Goal: Information Seeking & Learning: Learn about a topic

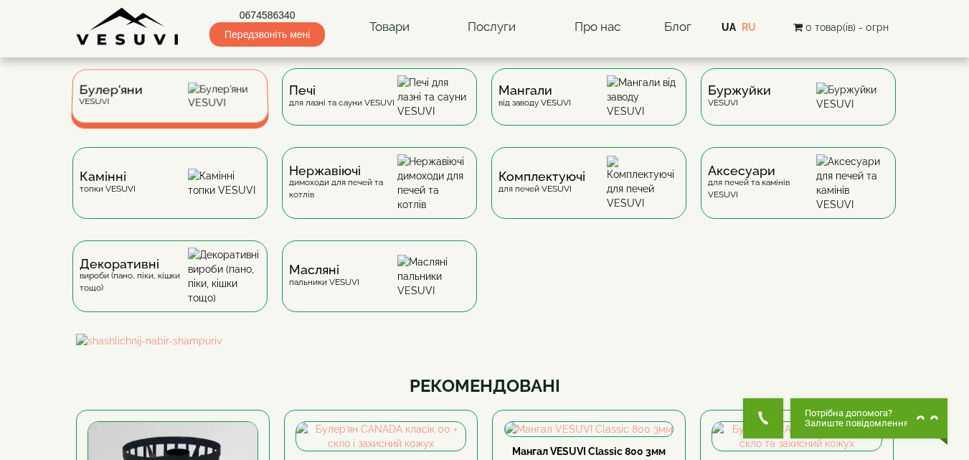
click at [147, 99] on div "[PERSON_NAME]" at bounding box center [170, 96] width 198 height 54
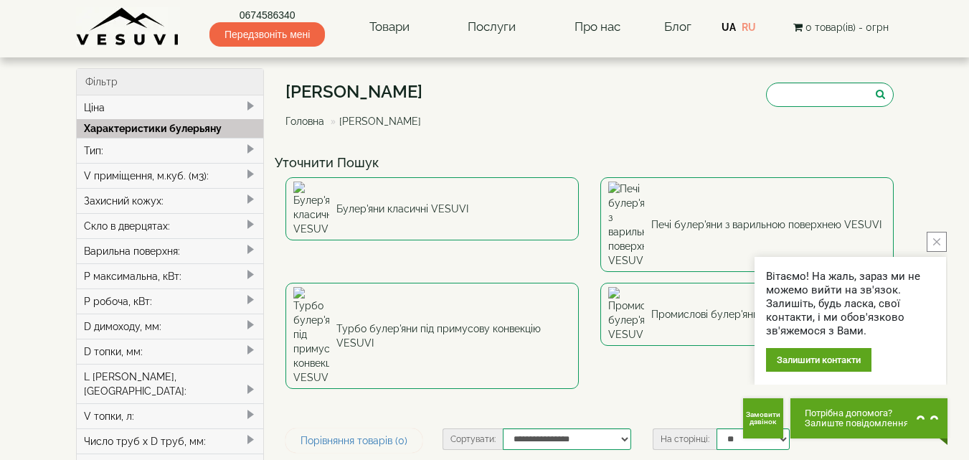
click at [931, 242] on button "close button" at bounding box center [937, 242] width 20 height 20
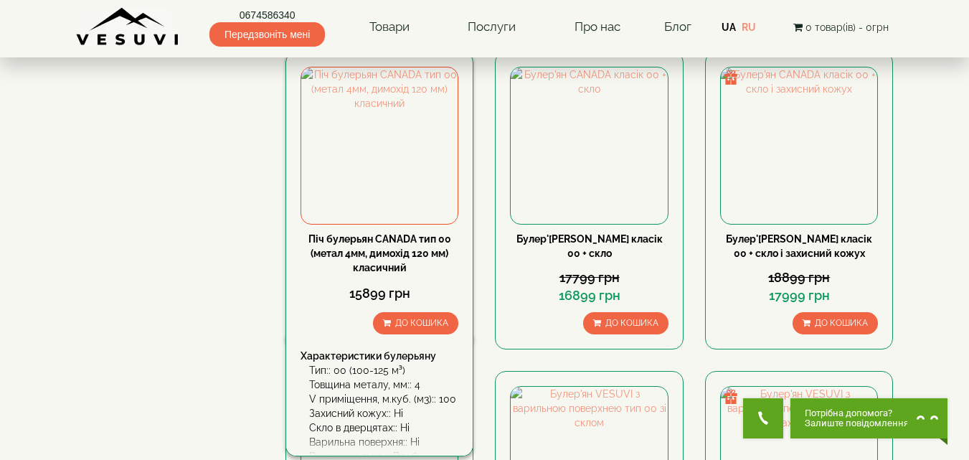
scroll to position [789, 0]
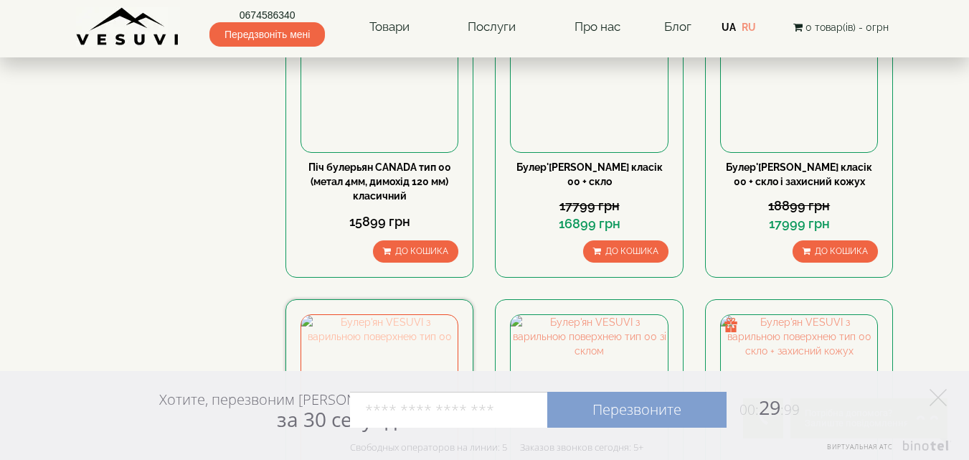
click at [386, 315] on img at bounding box center [379, 393] width 156 height 156
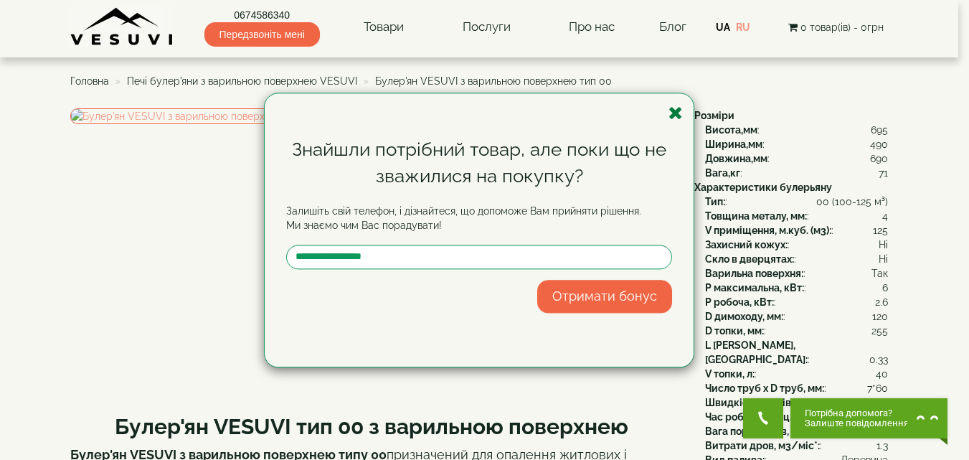
click at [674, 109] on icon "button" at bounding box center [676, 113] width 14 height 18
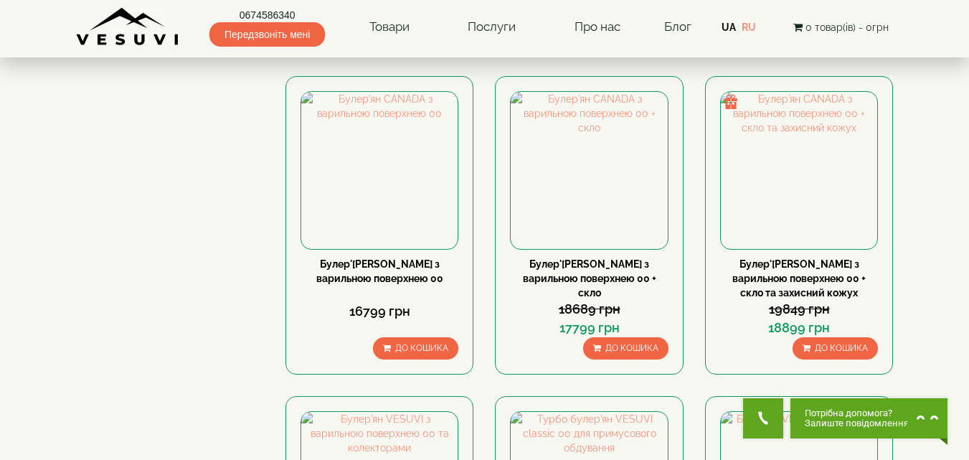
scroll to position [1435, 0]
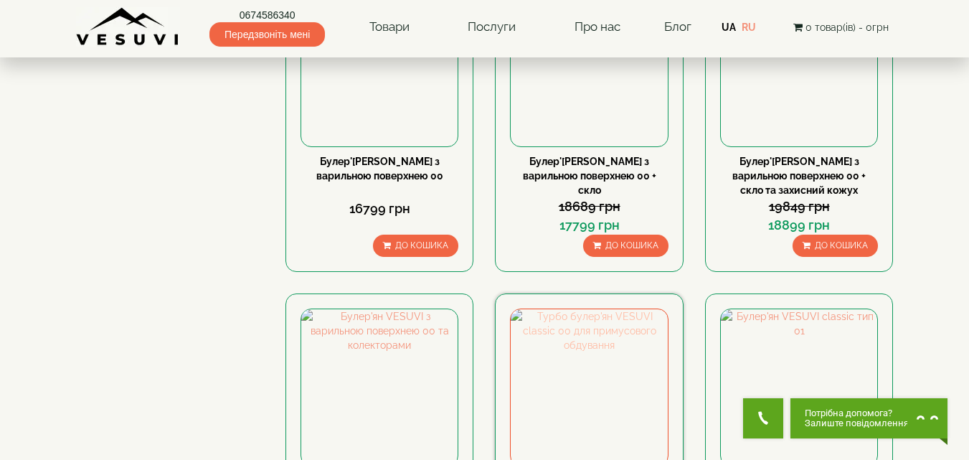
click at [581, 311] on img at bounding box center [589, 387] width 156 height 156
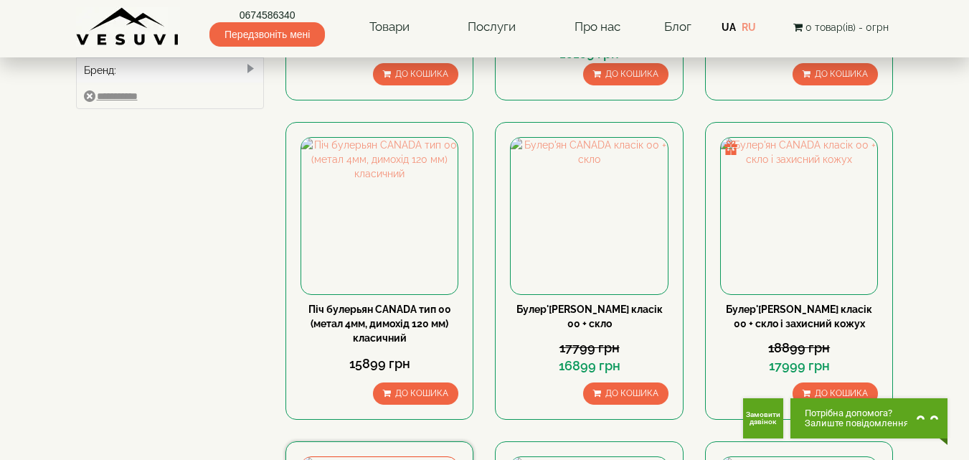
scroll to position [646, 0]
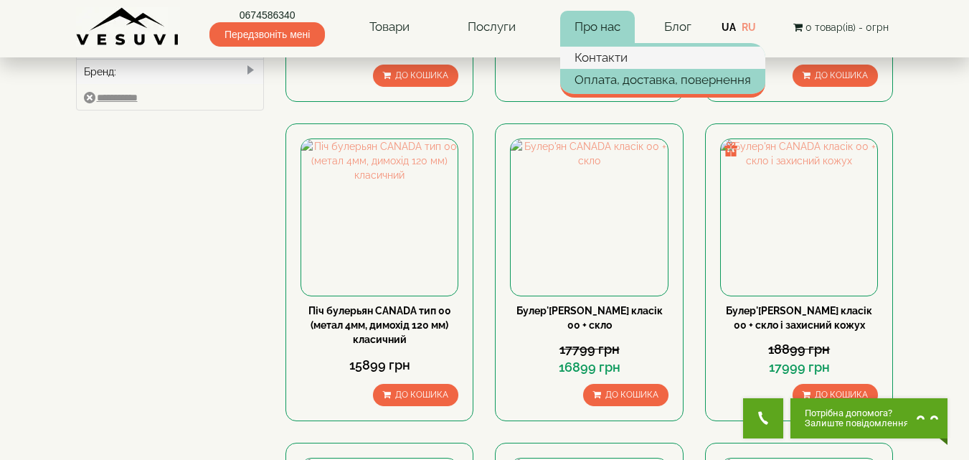
click at [599, 60] on link "Контакти" at bounding box center [662, 58] width 205 height 22
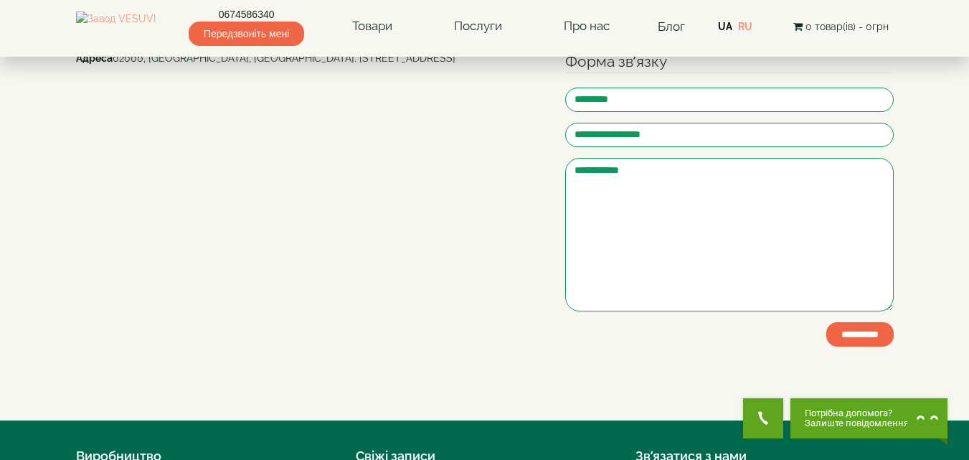
scroll to position [215, 0]
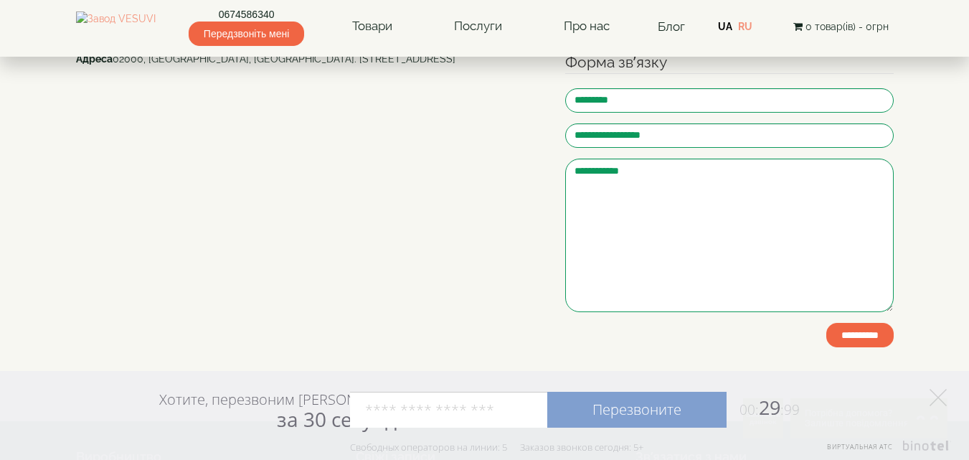
click at [521, 371] on div "Хотите, перезвоним Вам за 30 секунд? Перезвоните 00: 29 :99 Например: 067 000 0…" at bounding box center [484, 415] width 703 height 89
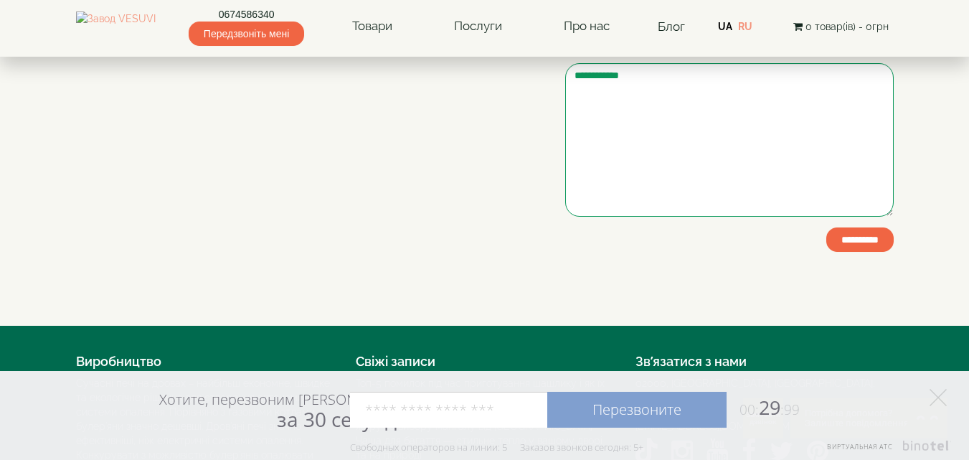
scroll to position [287, 0]
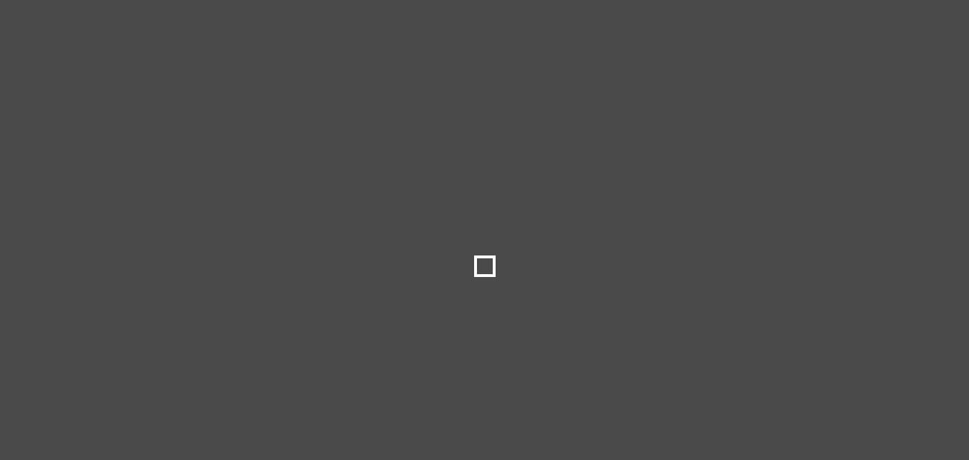
select select
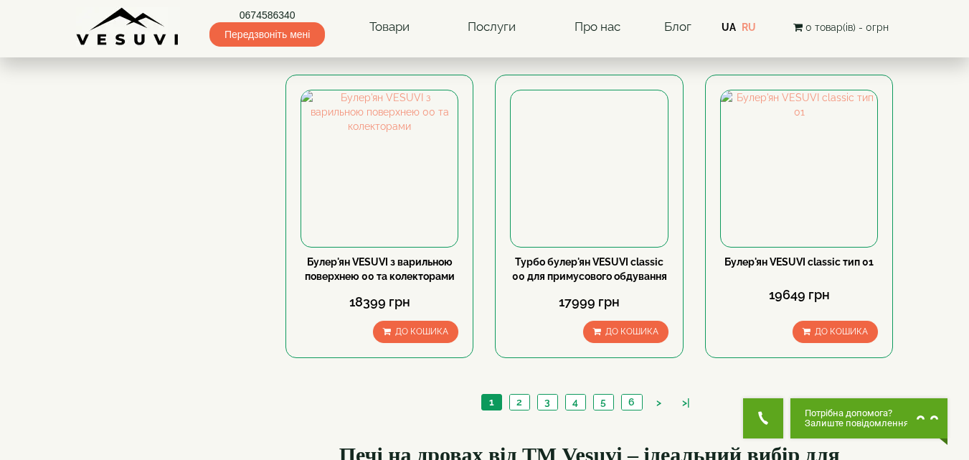
scroll to position [1650, 0]
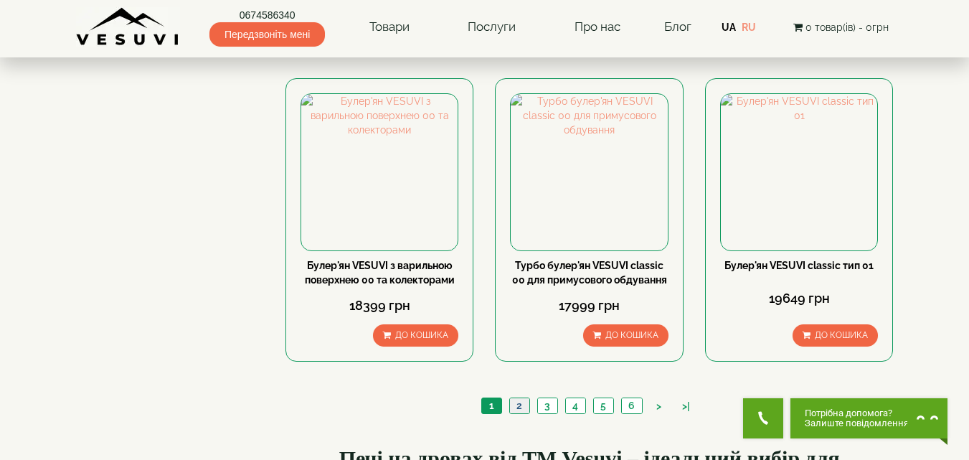
click at [521, 398] on link "2" at bounding box center [519, 405] width 20 height 15
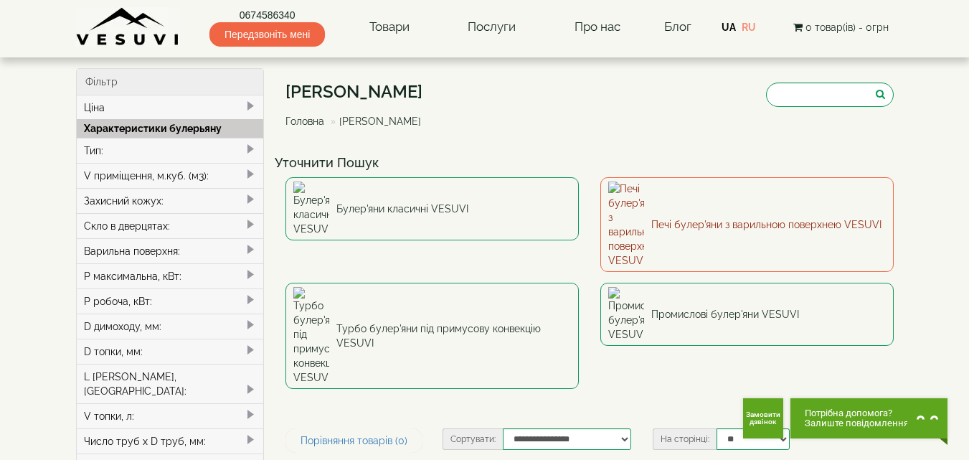
click at [701, 194] on link "Печі булер'яни з варильною поверхнею VESUVI" at bounding box center [747, 224] width 293 height 95
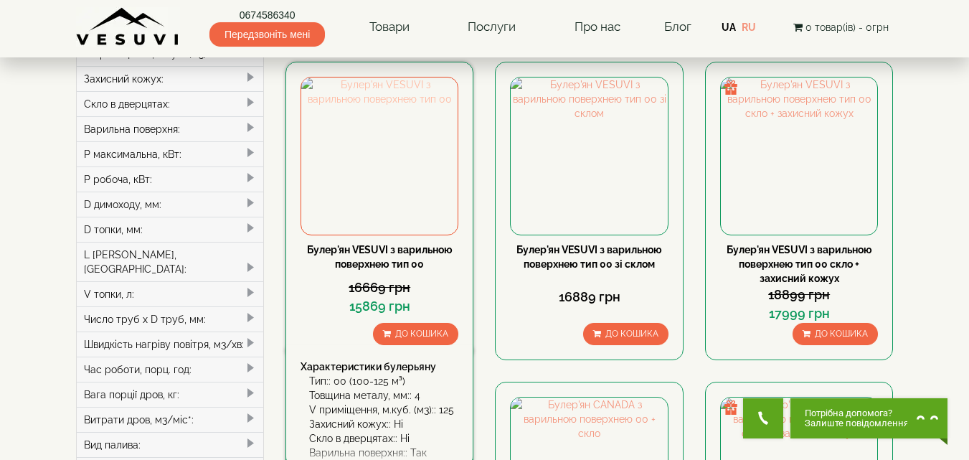
scroll to position [215, 0]
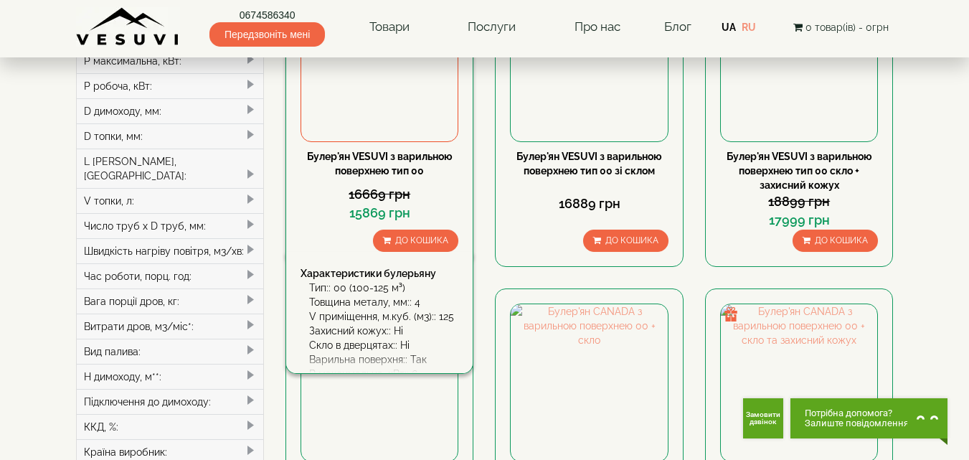
click at [367, 301] on div "Товщина металу, мм:: 4" at bounding box center [383, 302] width 149 height 14
click at [331, 227] on div "[PERSON_NAME] з варильною поверхнею тип 00 16669 грн 15869 грн До кошика" at bounding box center [380, 200] width 158 height 103
click at [336, 156] on link "Булер'ян VESUVI з варильною поверхнею тип 00" at bounding box center [380, 164] width 146 height 26
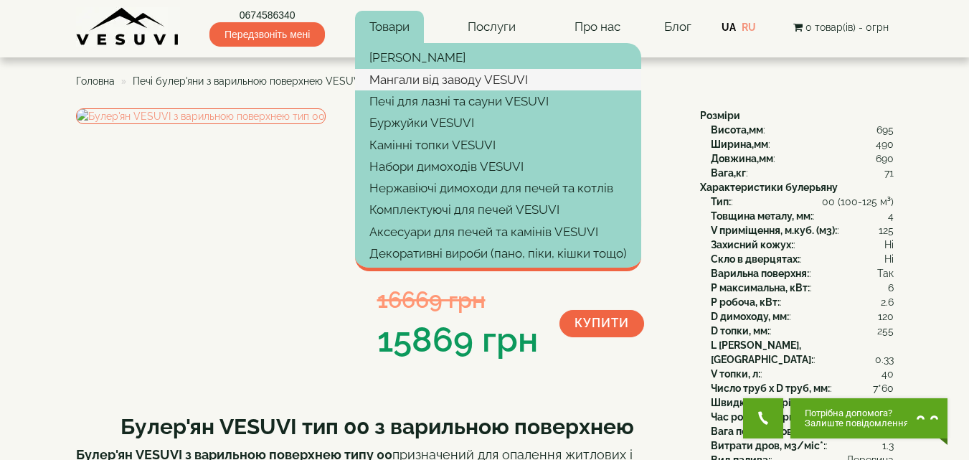
click at [404, 83] on link "Мангали від заводу VESUVI" at bounding box center [498, 80] width 286 height 22
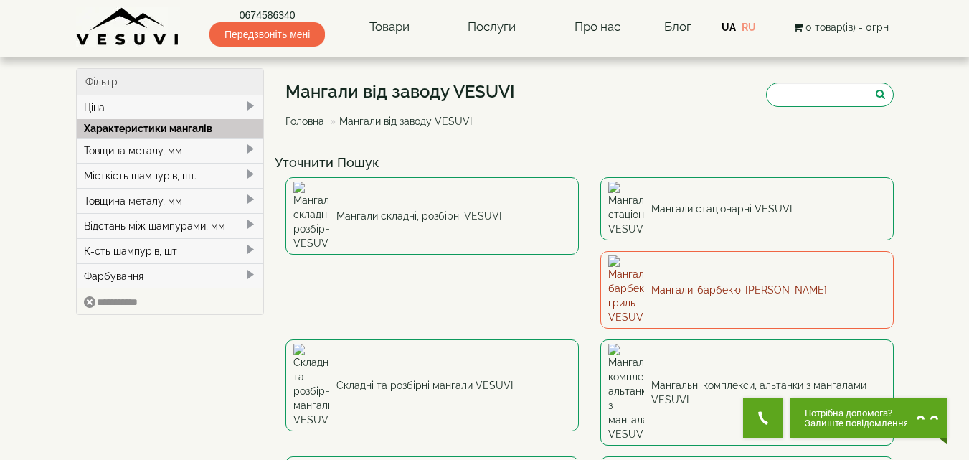
click at [601, 257] on link "Мангали-барбекю-[PERSON_NAME]" at bounding box center [747, 289] width 293 height 77
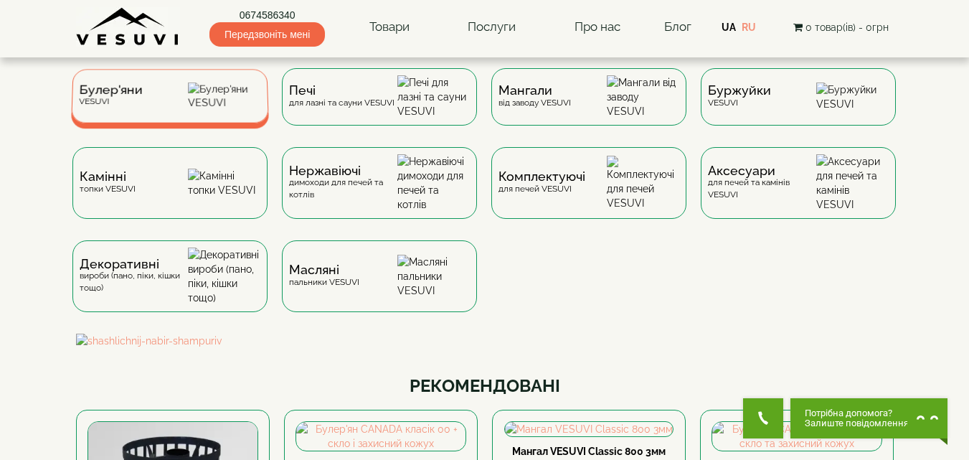
click at [200, 108] on div "Булер'яни VESUVI" at bounding box center [170, 96] width 198 height 54
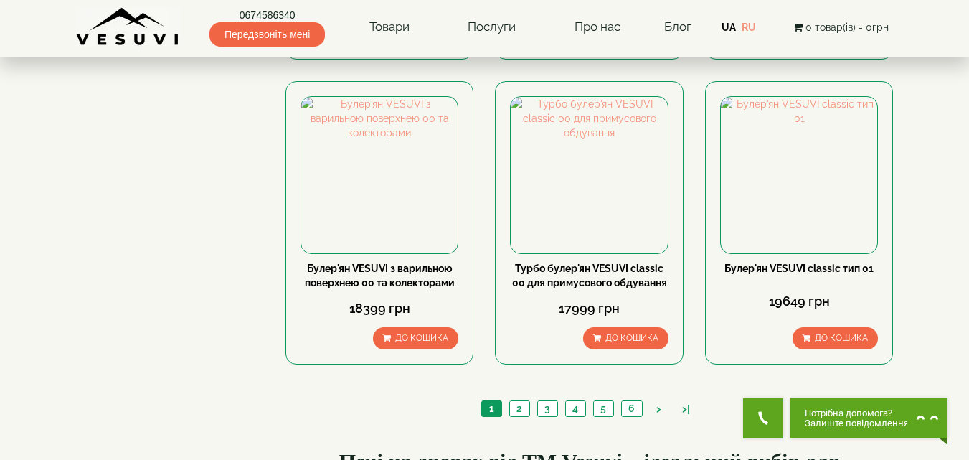
scroll to position [1650, 0]
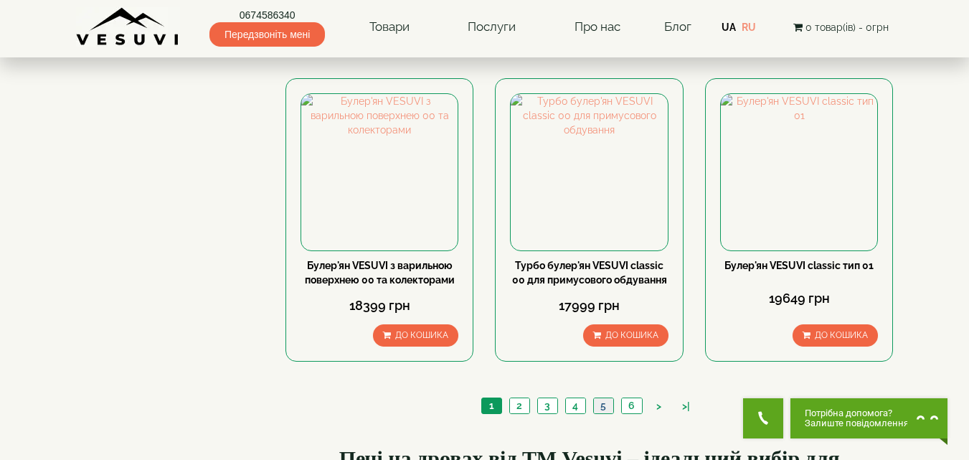
click at [601, 398] on link "5" at bounding box center [603, 405] width 20 height 15
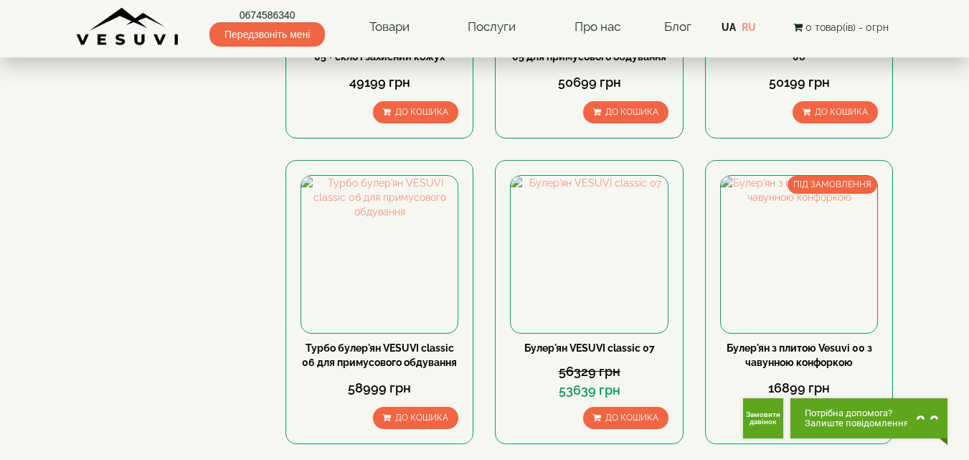
scroll to position [1148, 0]
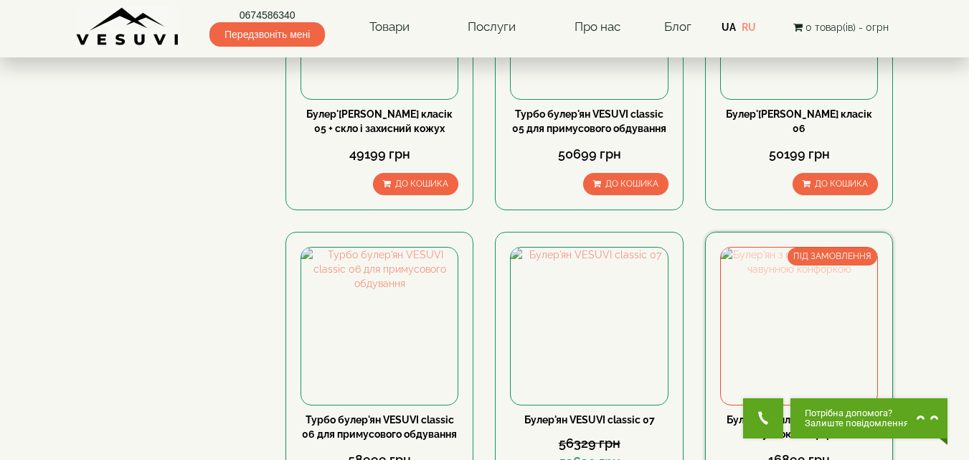
click at [788, 270] on img at bounding box center [799, 326] width 156 height 156
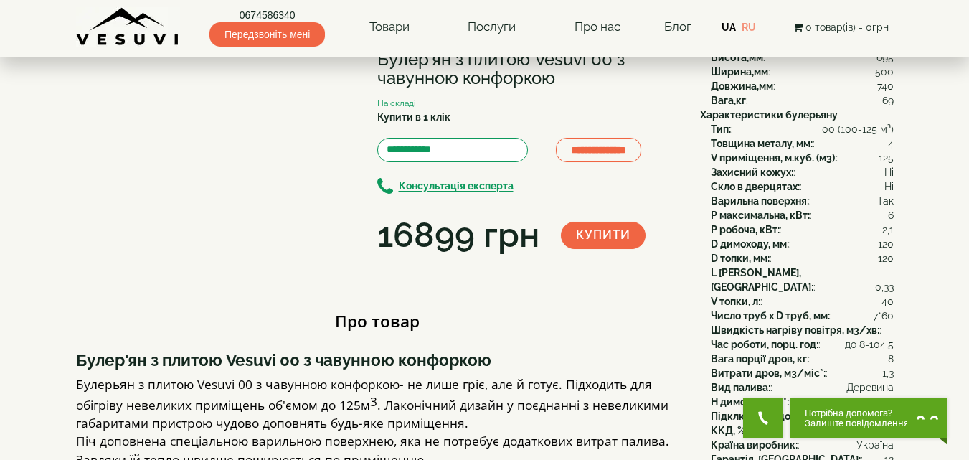
scroll to position [65, 0]
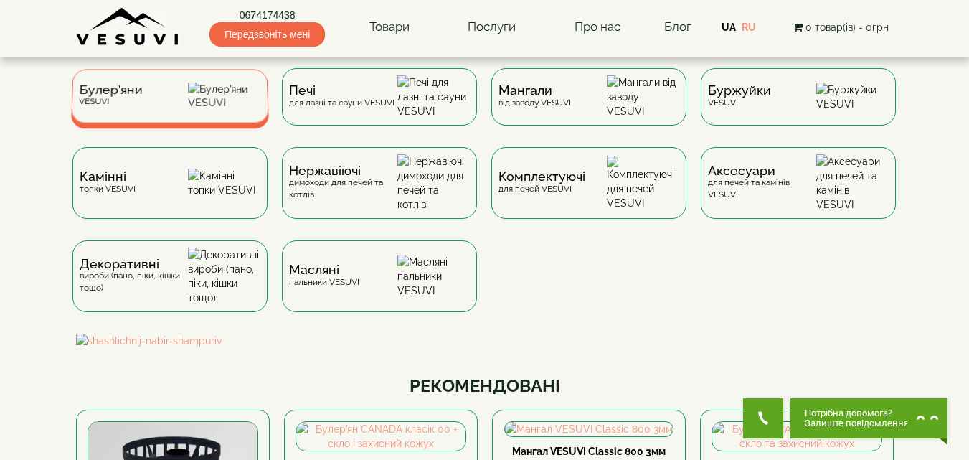
click at [205, 108] on img at bounding box center [224, 96] width 73 height 27
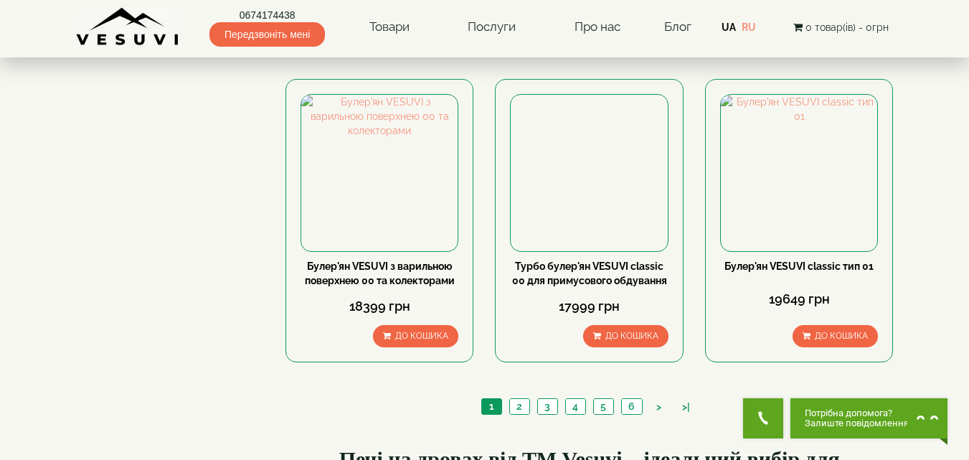
scroll to position [1650, 0]
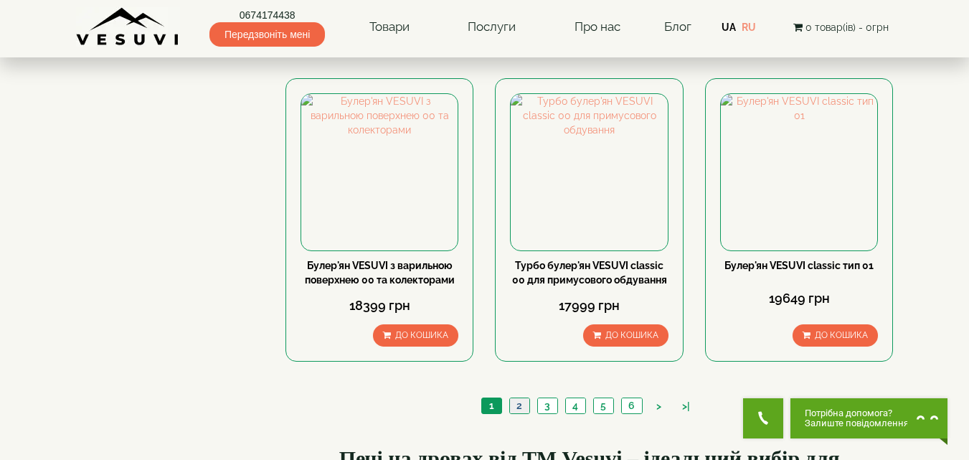
click at [525, 398] on link "2" at bounding box center [519, 405] width 20 height 15
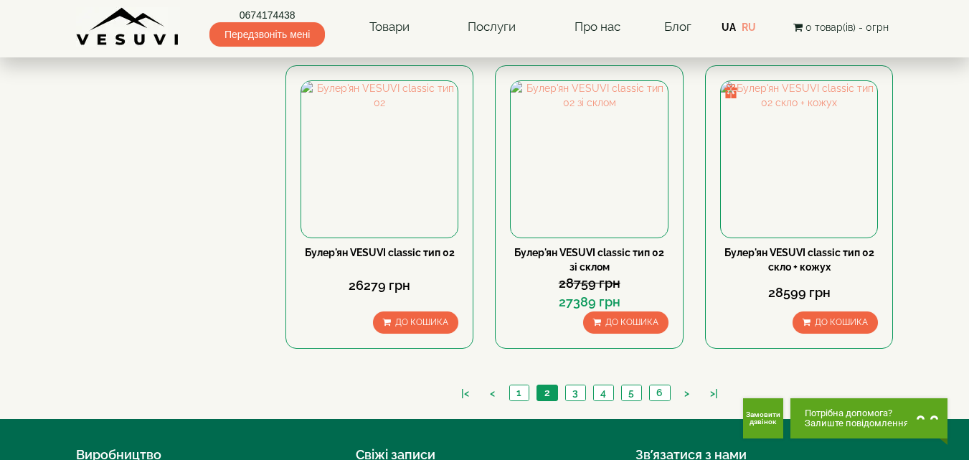
scroll to position [1650, 0]
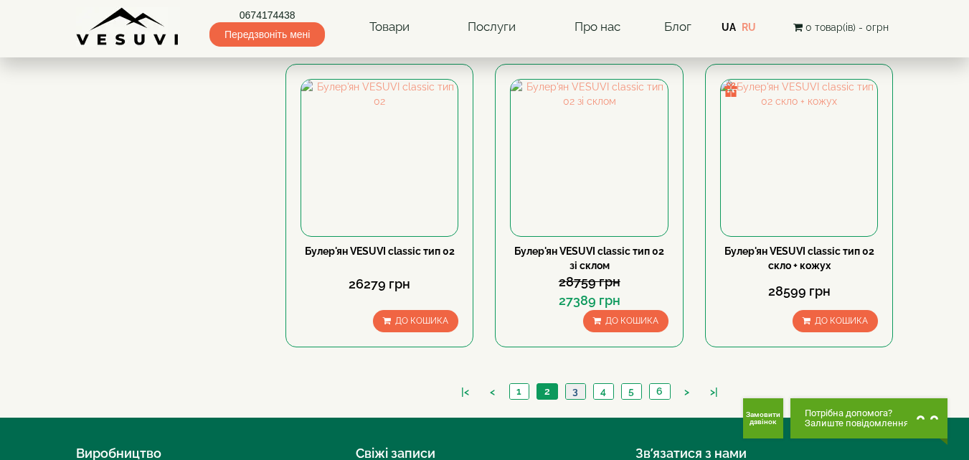
click at [571, 384] on link "3" at bounding box center [575, 391] width 20 height 15
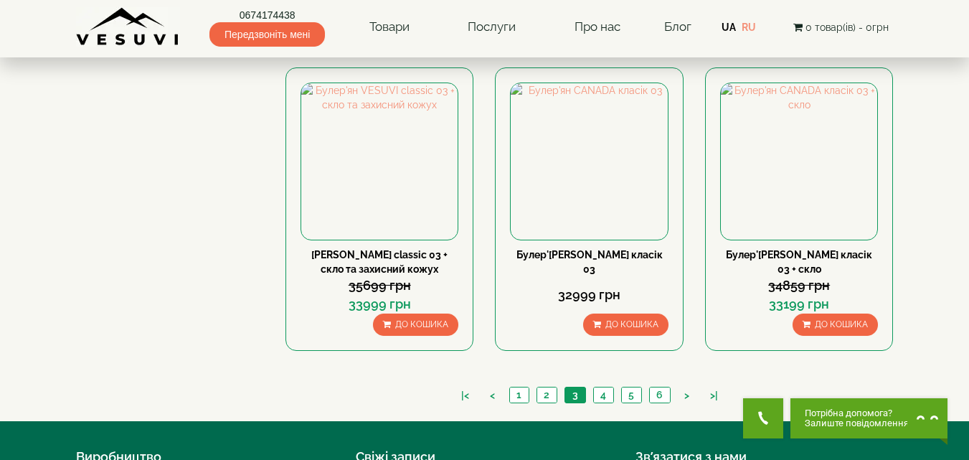
scroll to position [1722, 0]
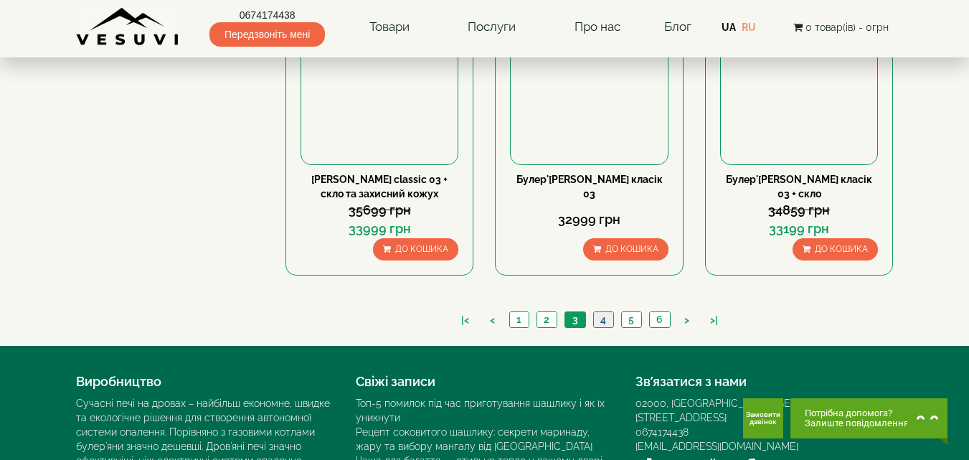
click at [606, 312] on link "4" at bounding box center [603, 319] width 20 height 15
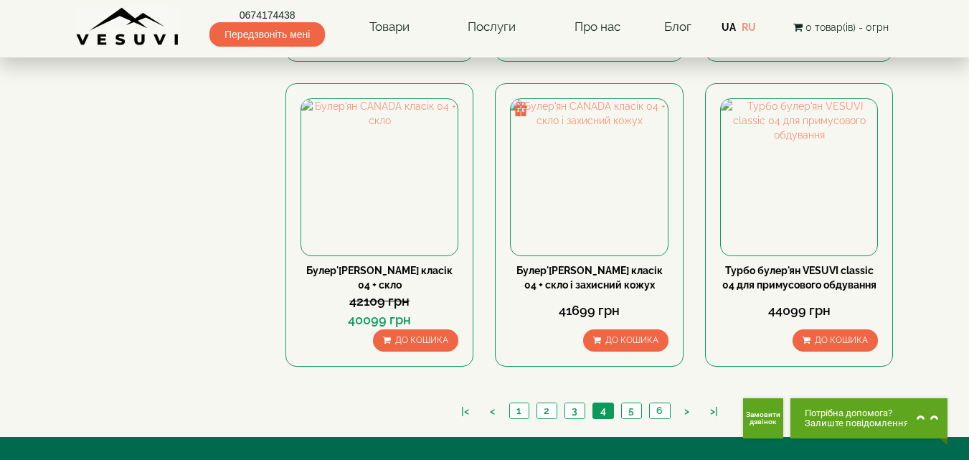
scroll to position [1650, 0]
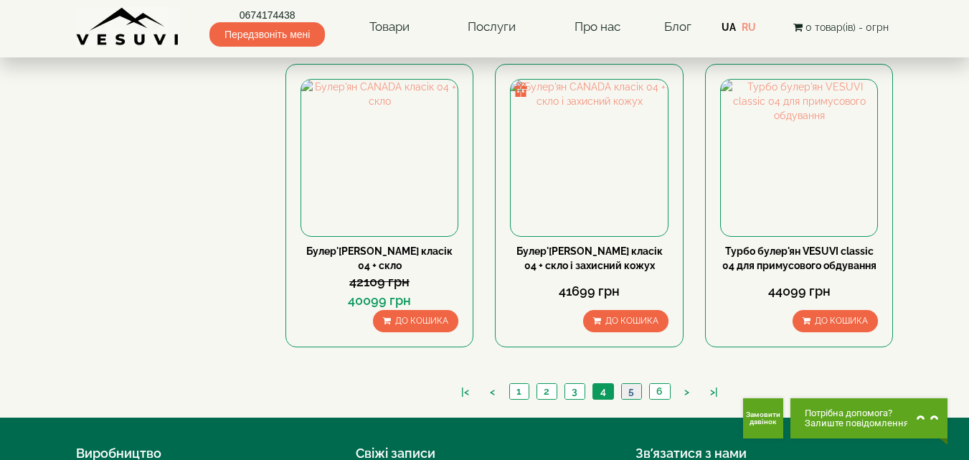
click at [629, 384] on link "5" at bounding box center [631, 391] width 20 height 15
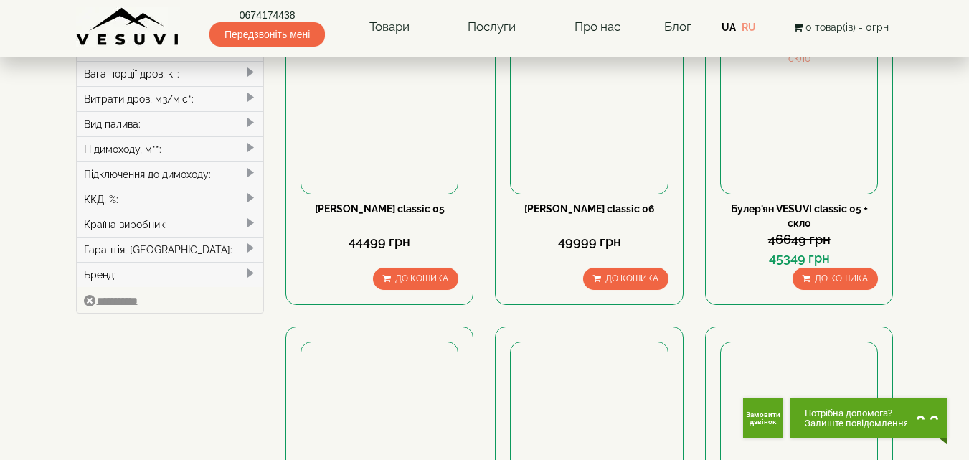
scroll to position [431, 0]
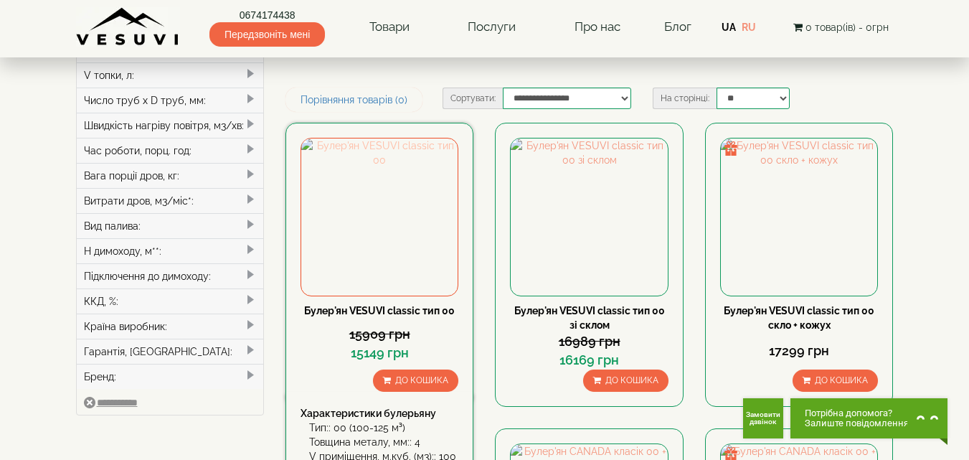
scroll to position [359, 0]
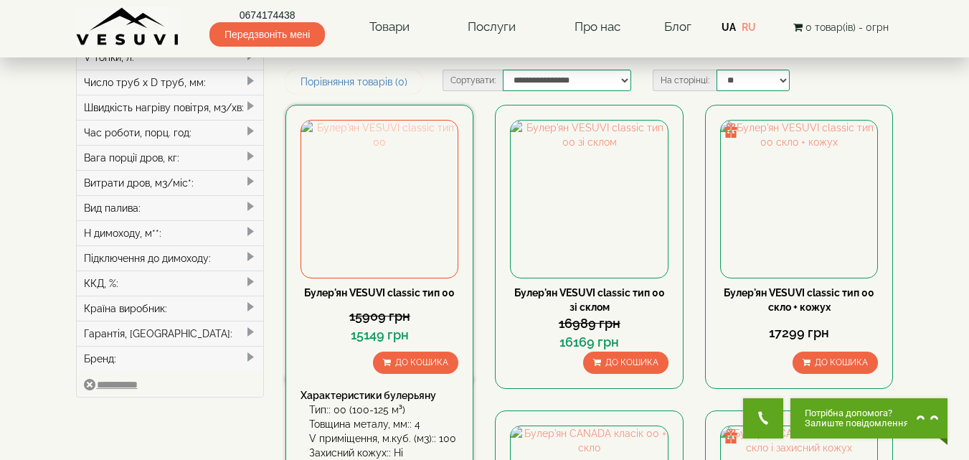
click at [384, 128] on img at bounding box center [379, 199] width 156 height 156
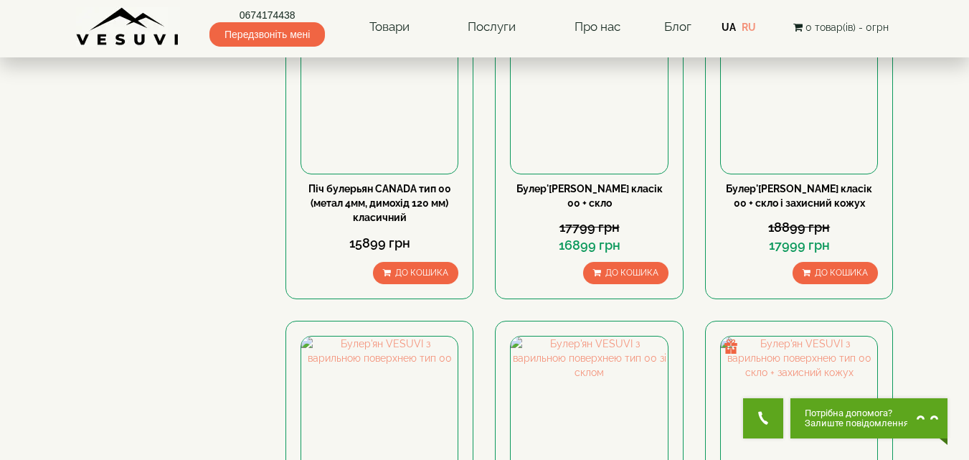
scroll to position [789, 0]
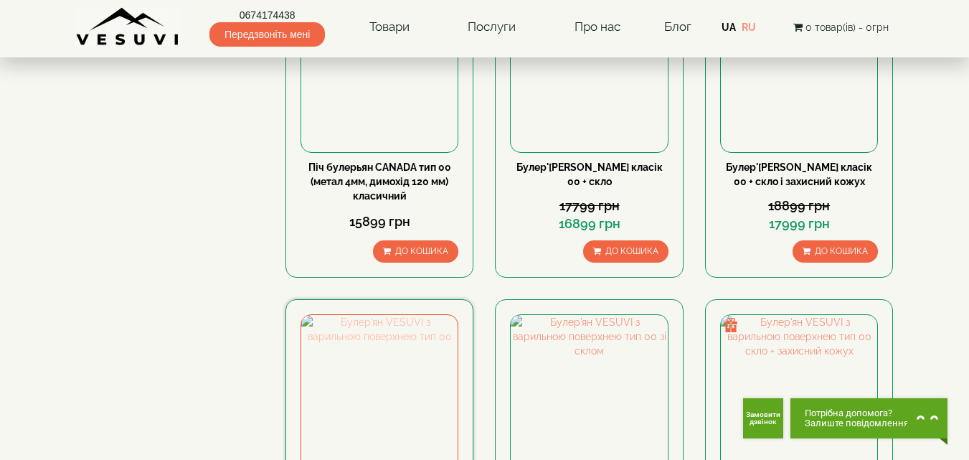
click at [369, 315] on img at bounding box center [379, 393] width 156 height 156
